Goal: Information Seeking & Learning: Understand process/instructions

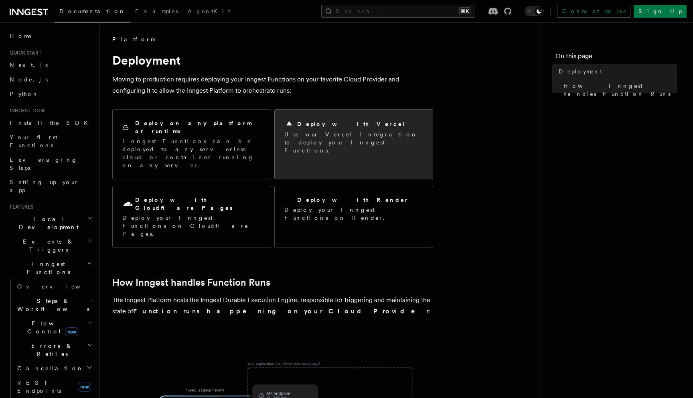
click at [334, 127] on h2 "Deploy with Vercel" at bounding box center [351, 124] width 108 height 8
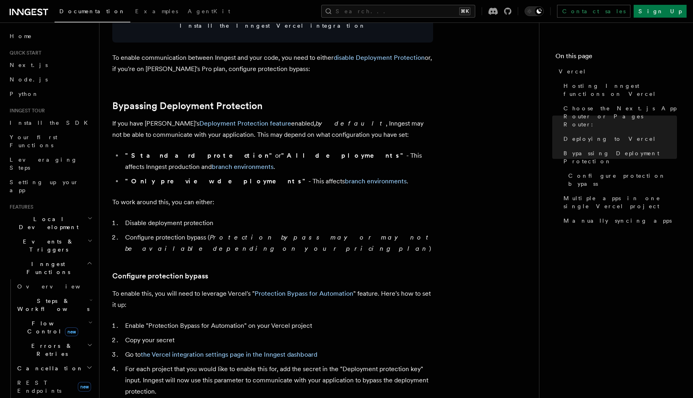
scroll to position [544, 0]
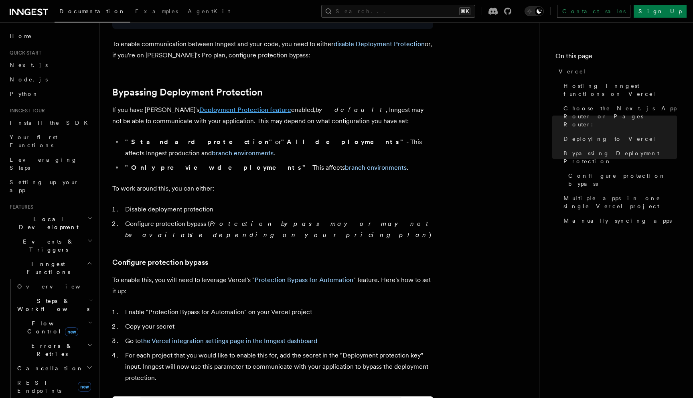
click at [201, 109] on link "Deployment Protection feature" at bounding box center [245, 110] width 92 height 8
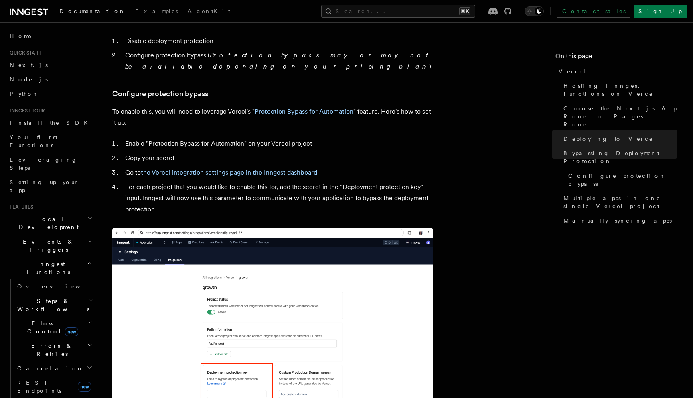
scroll to position [722, 0]
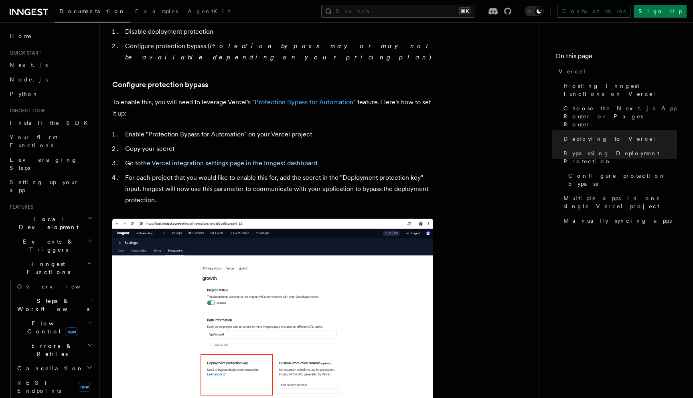
click at [278, 98] on link "Protection Bypass for Automation" at bounding box center [304, 102] width 99 height 8
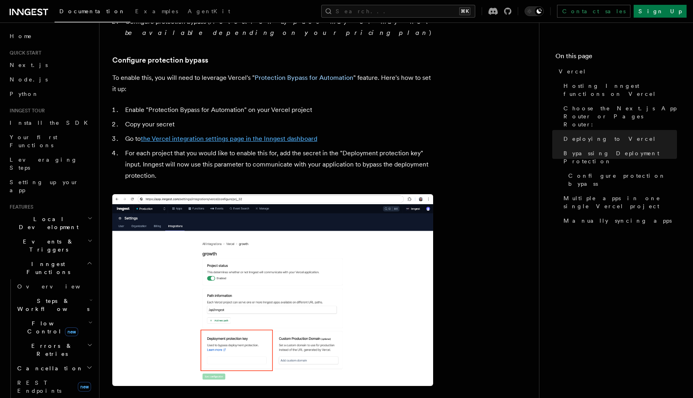
scroll to position [752, 0]
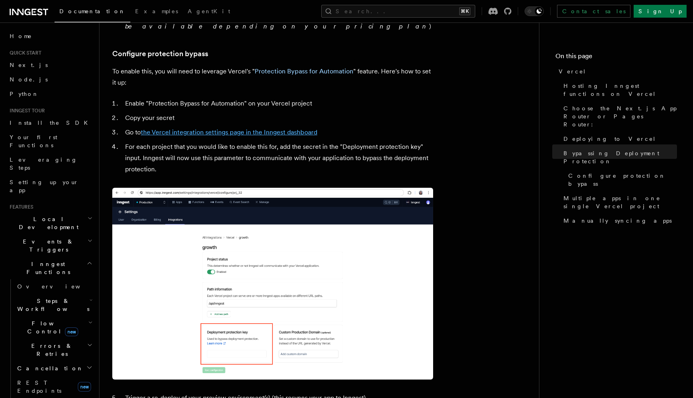
click at [224, 128] on link "the Vercel integration settings page in the Inngest dashboard" at bounding box center [229, 132] width 176 height 8
click at [460, 103] on article "Platform Deployment Cloud Providers Setup Vercel Inngest enables you to host yo…" at bounding box center [319, 118] width 414 height 1670
